Goal: Find specific page/section

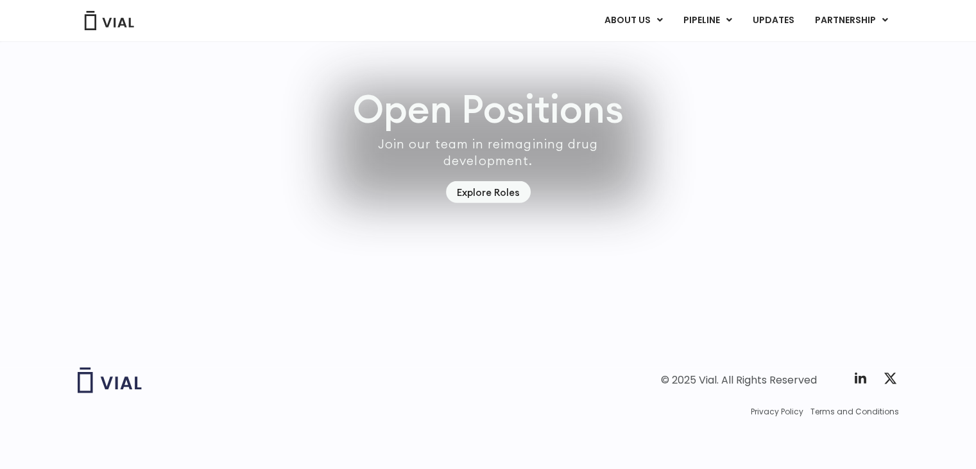
scroll to position [3648, 0]
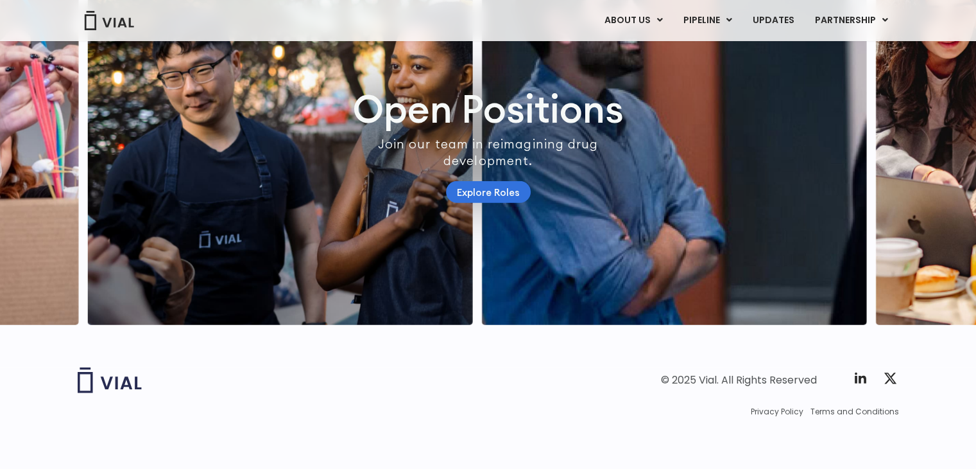
click at [503, 203] on link "Explore Roles" at bounding box center [488, 192] width 85 height 22
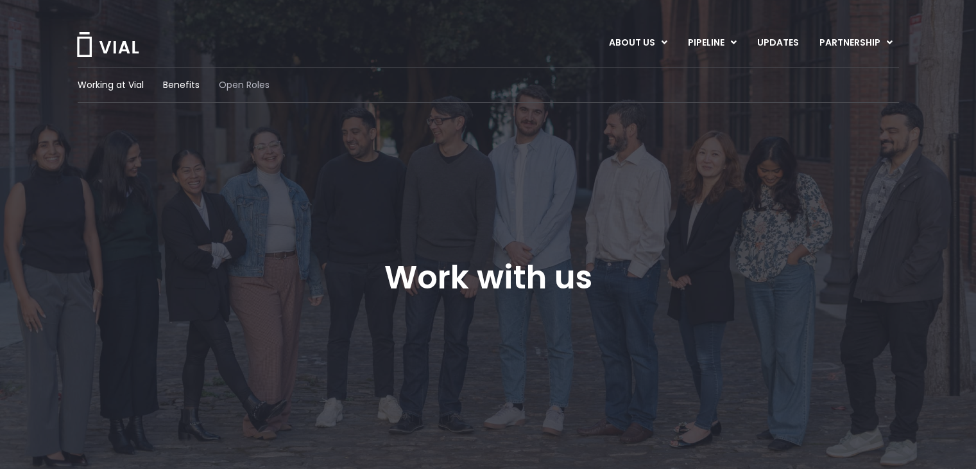
click at [252, 86] on span "Open Roles" at bounding box center [244, 84] width 51 height 13
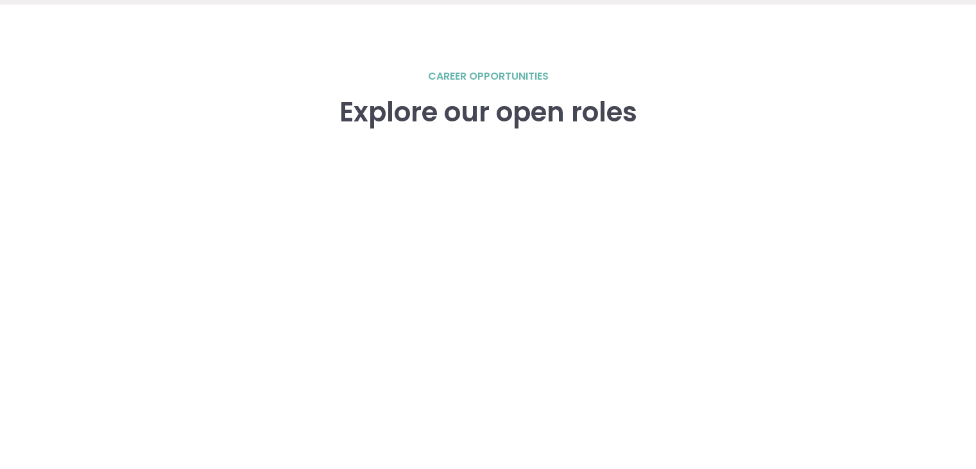
scroll to position [1860, 0]
